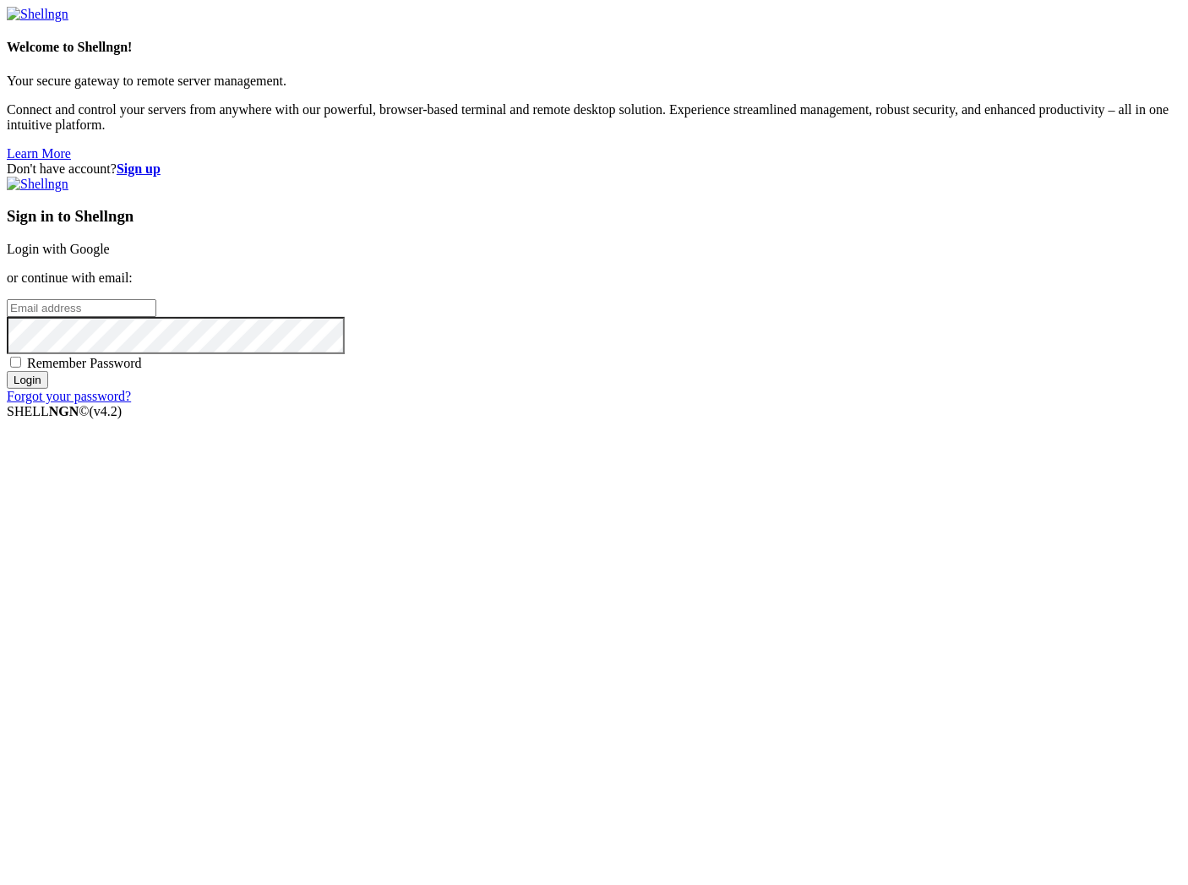
click at [110, 256] on link "Login with Google" at bounding box center [58, 249] width 103 height 14
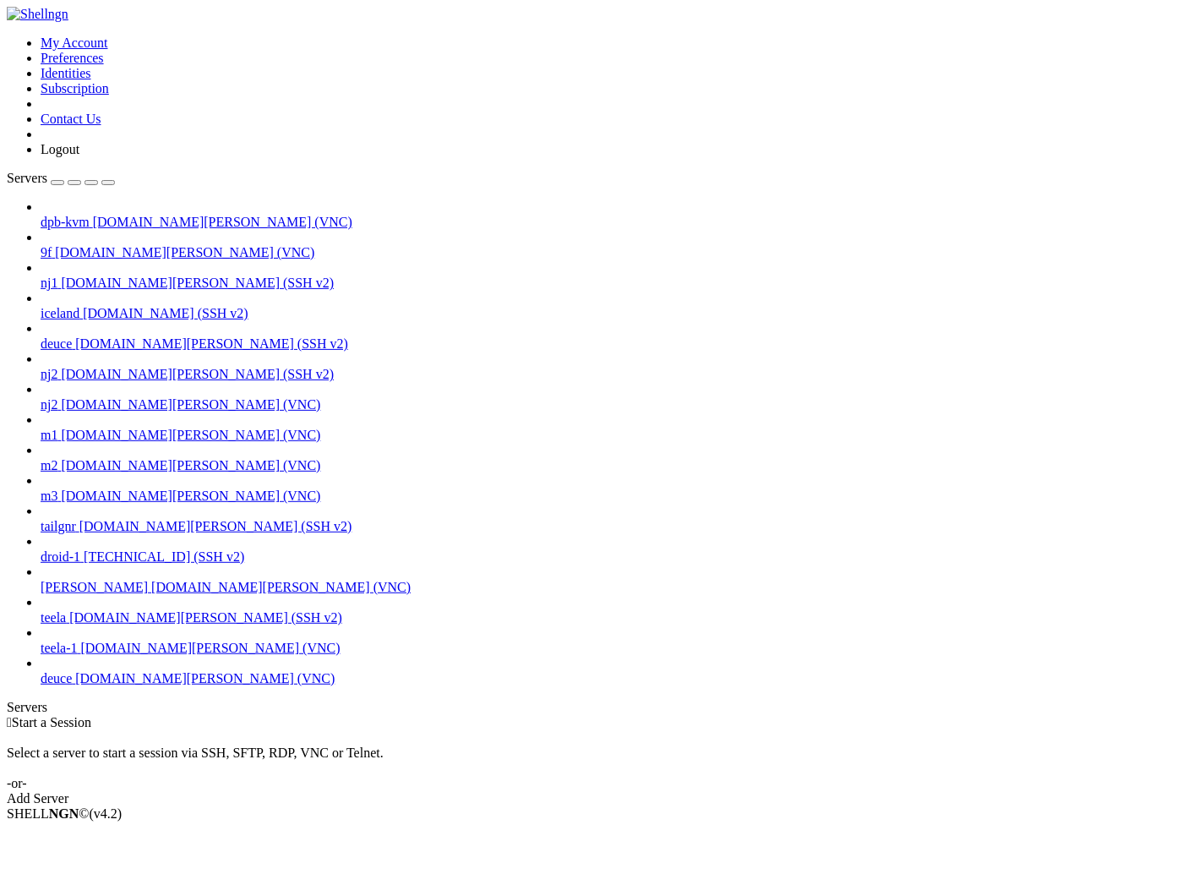
click at [72, 685] on span "deuce" at bounding box center [56, 678] width 31 height 14
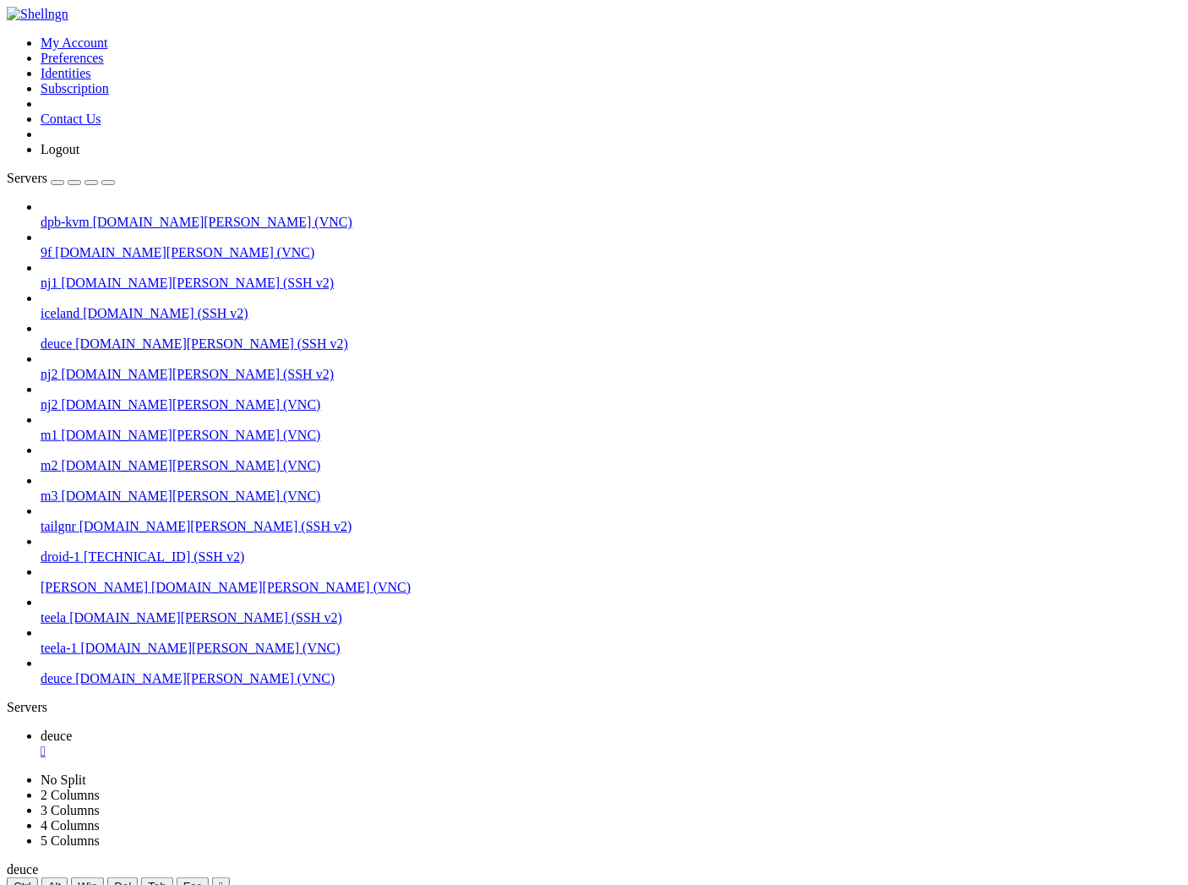
click at [108, 183] on icon "button" at bounding box center [108, 183] width 0 height 0
